Goal: Task Accomplishment & Management: Use online tool/utility

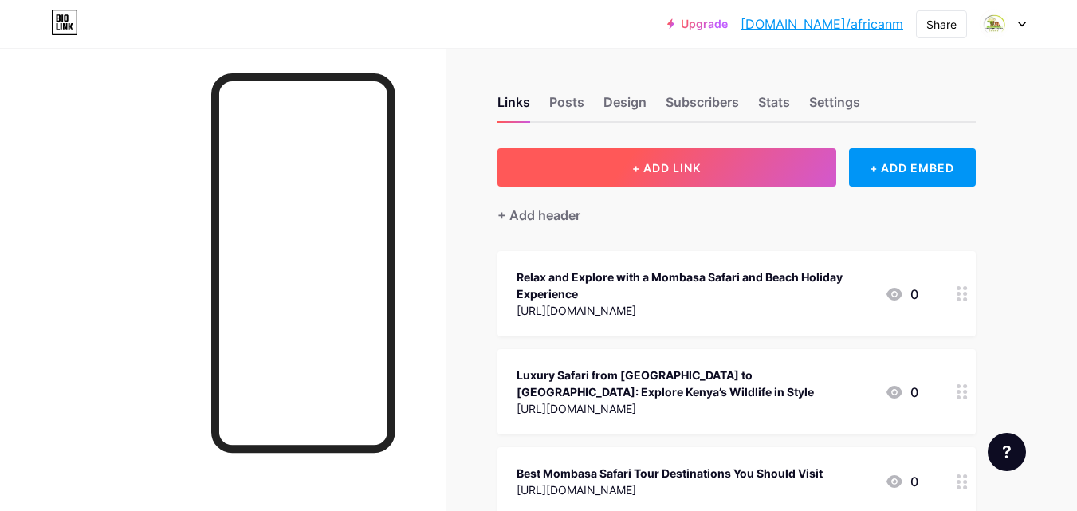
click at [788, 159] on button "+ ADD LINK" at bounding box center [666, 167] width 339 height 38
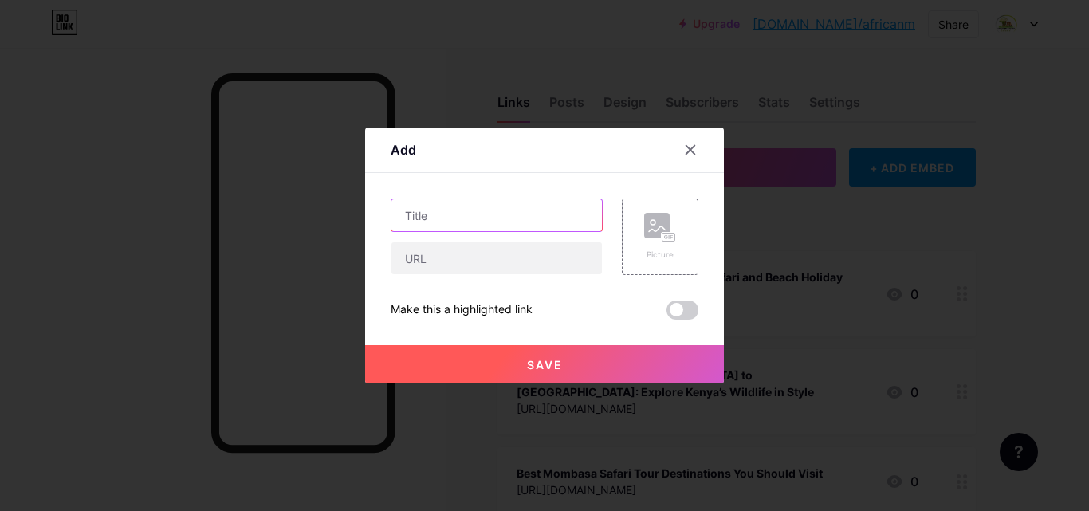
click at [448, 219] on input "text" at bounding box center [496, 215] width 210 height 32
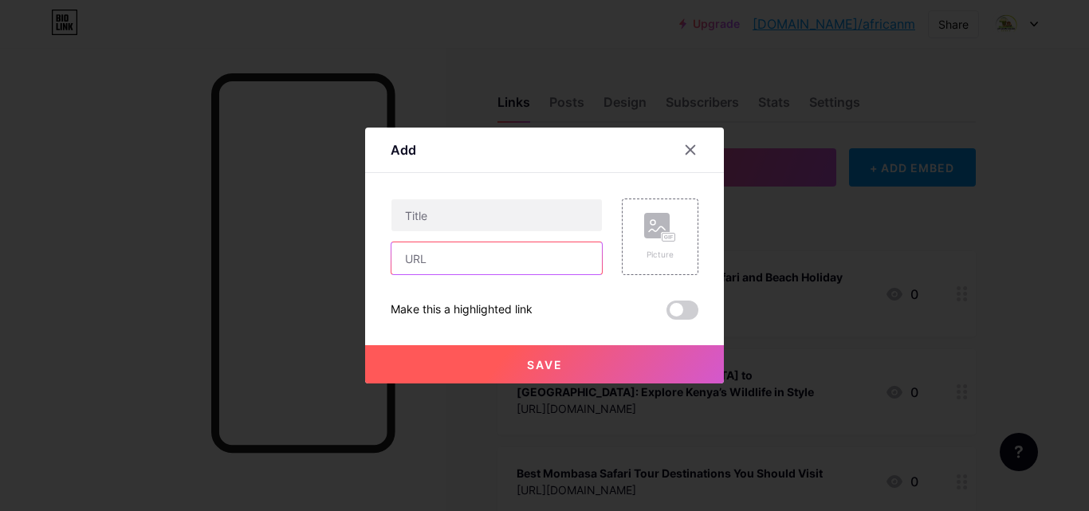
click at [450, 252] on input "text" at bounding box center [496, 258] width 210 height 32
paste input "[URL][DOMAIN_NAME]"
type input "[URL][DOMAIN_NAME]"
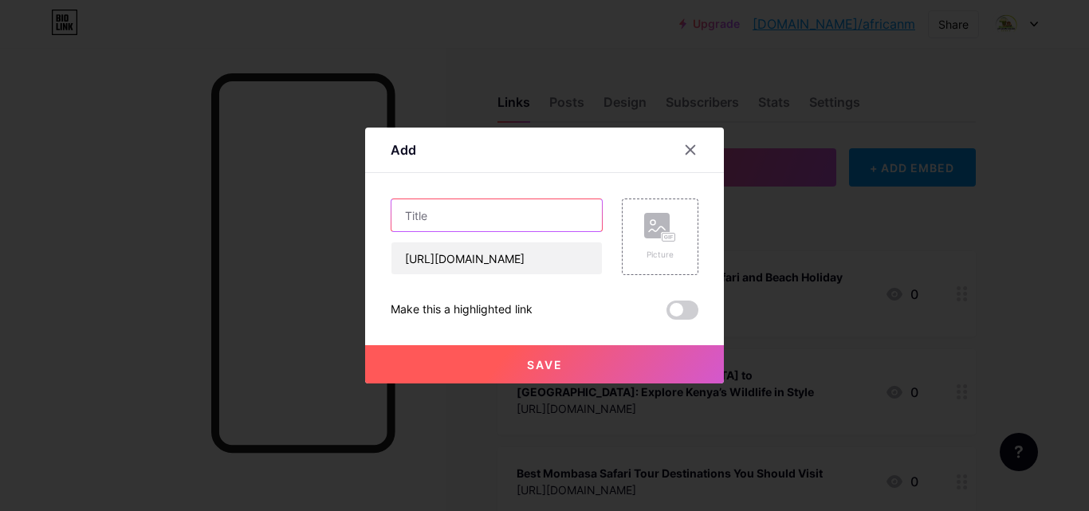
scroll to position [0, 0]
click at [447, 206] on input "text" at bounding box center [496, 215] width 210 height 32
paste input "[GEOGRAPHIC_DATA] and [GEOGRAPHIC_DATA] Safari Tours – A Journey Beyond Borders"
type input "[GEOGRAPHIC_DATA] and [GEOGRAPHIC_DATA] Safari Tours – A Journey Beyond Borders"
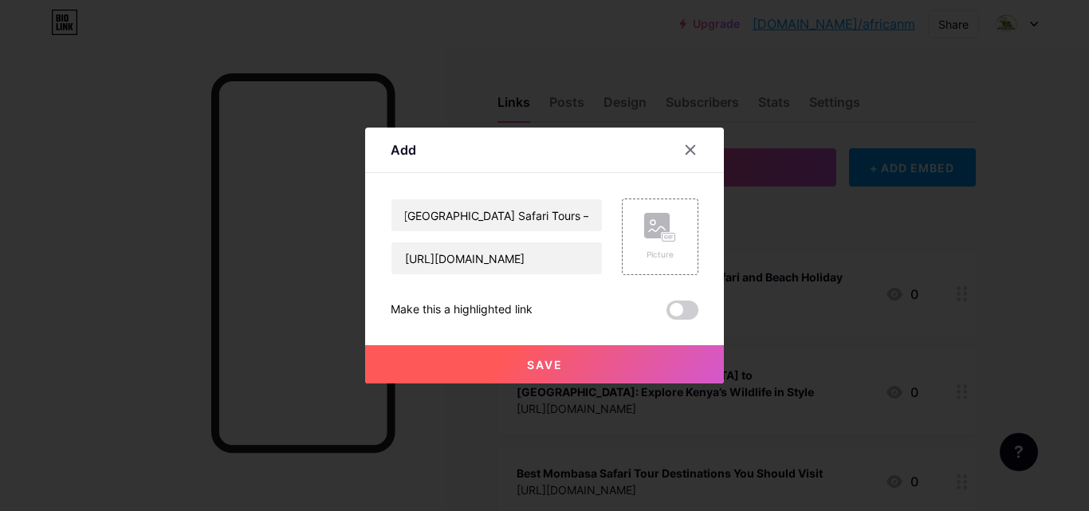
click at [535, 359] on span "Save" at bounding box center [545, 365] width 36 height 14
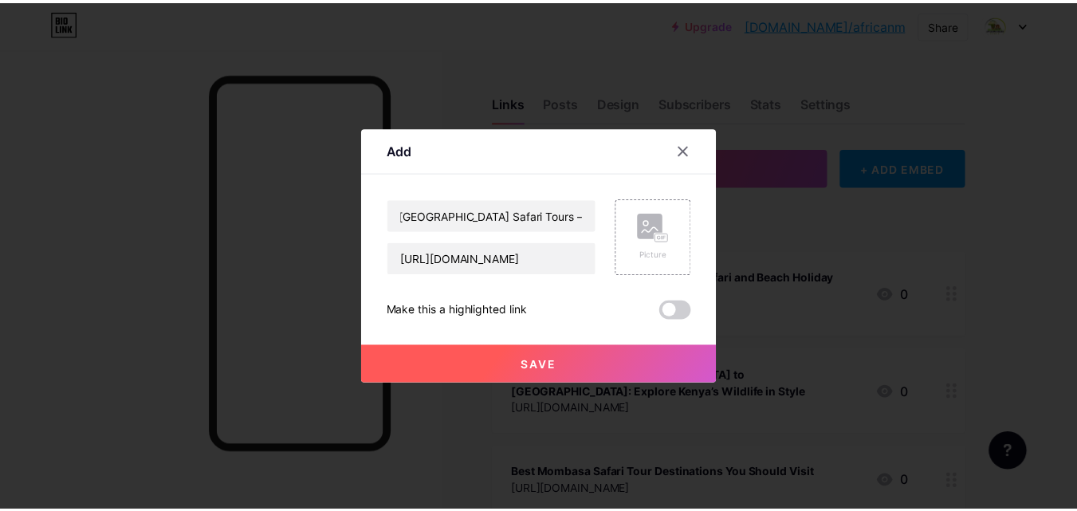
scroll to position [0, 0]
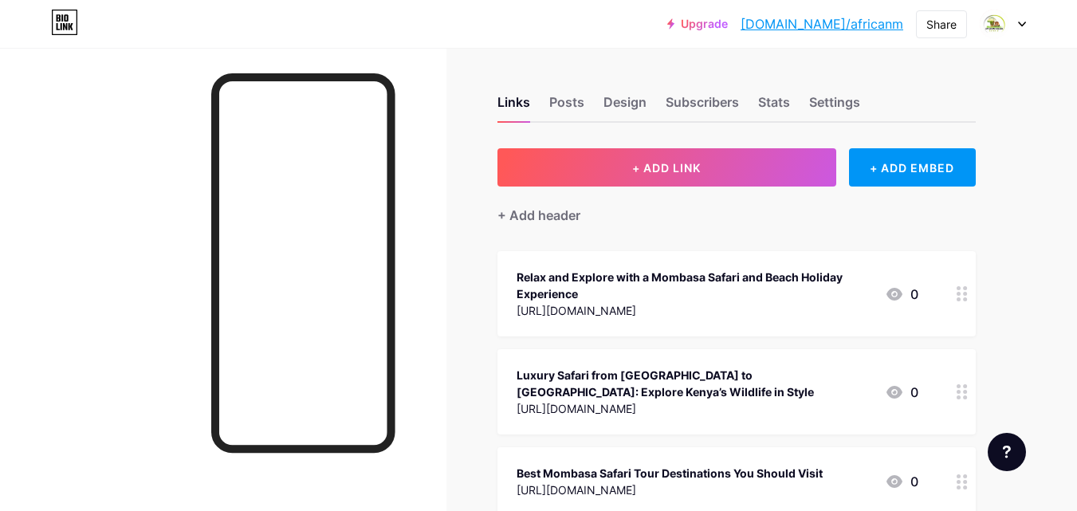
click at [957, 24] on div "Share" at bounding box center [941, 24] width 51 height 28
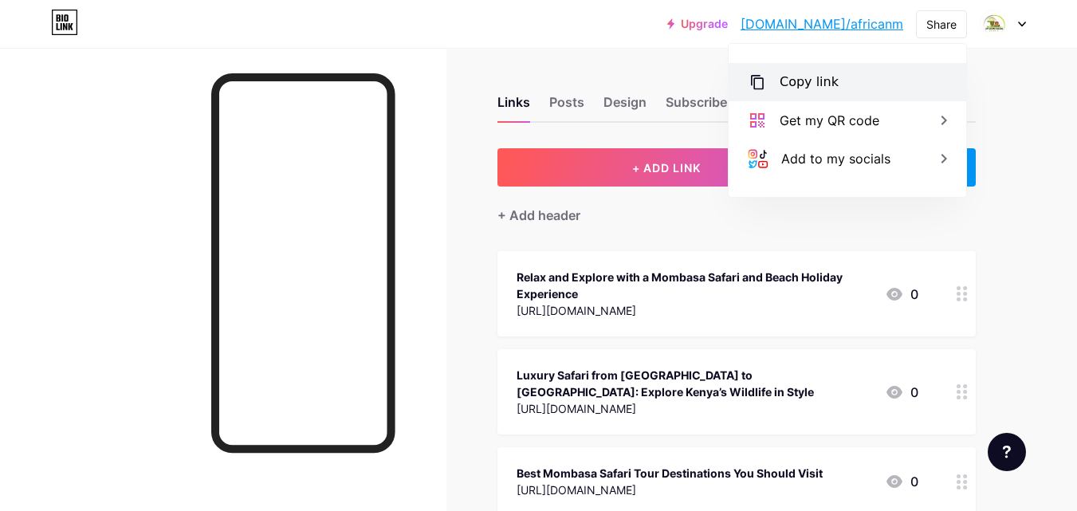
click at [795, 73] on div "Copy link" at bounding box center [808, 82] width 59 height 19
